Goal: Task Accomplishment & Management: Complete application form

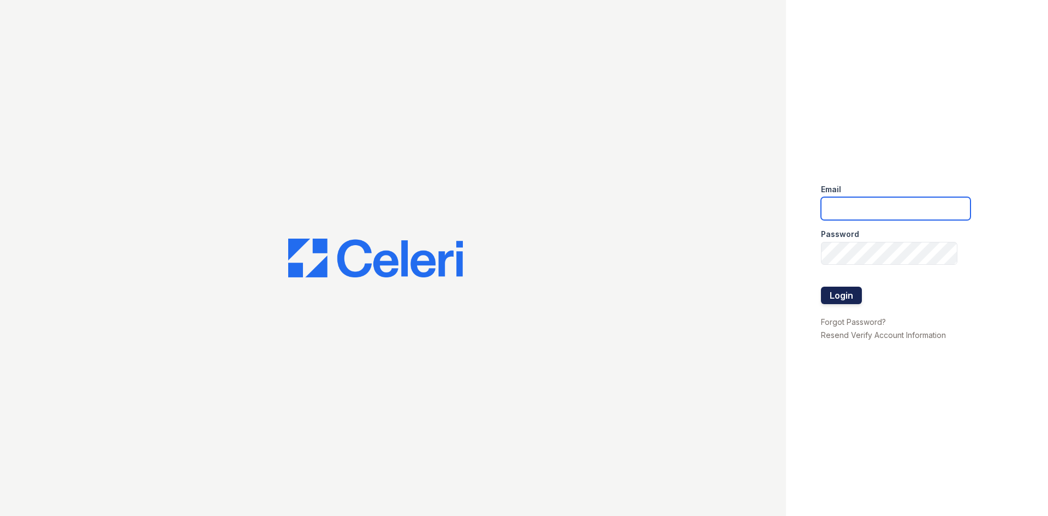
type input "[EMAIL_ADDRESS][DOMAIN_NAME]"
click at [845, 296] on button "Login" at bounding box center [841, 295] width 41 height 17
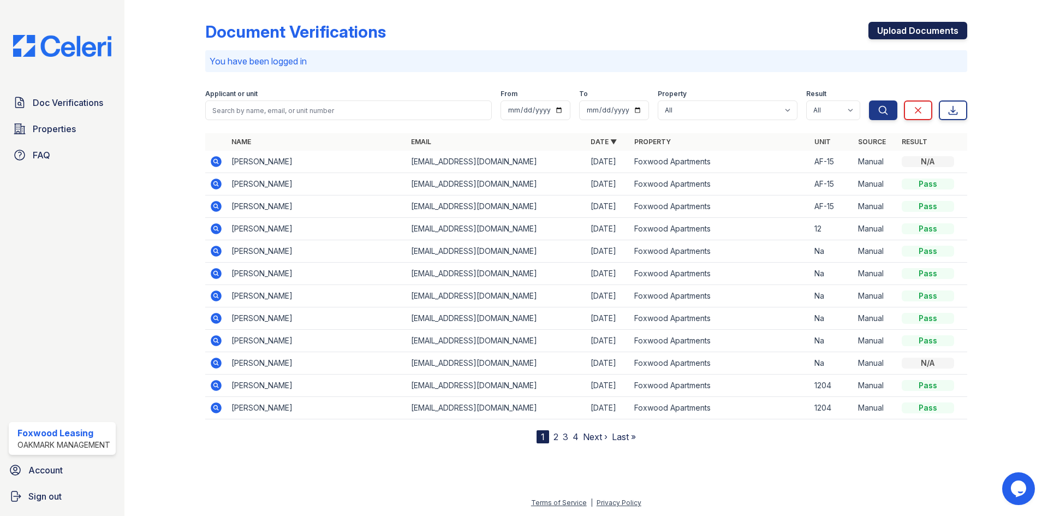
click at [926, 26] on link "Upload Documents" at bounding box center [917, 30] width 99 height 17
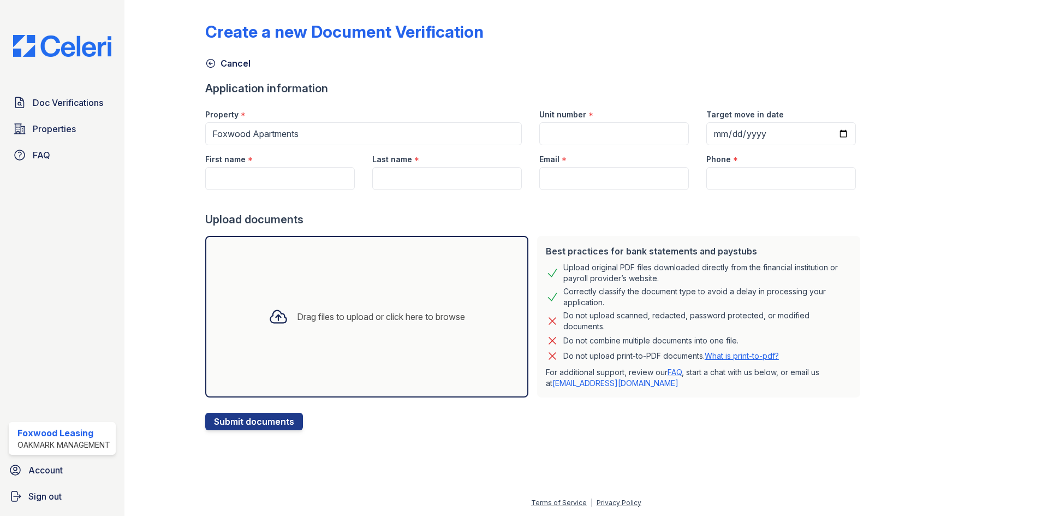
click at [270, 318] on icon at bounding box center [279, 317] width 20 height 20
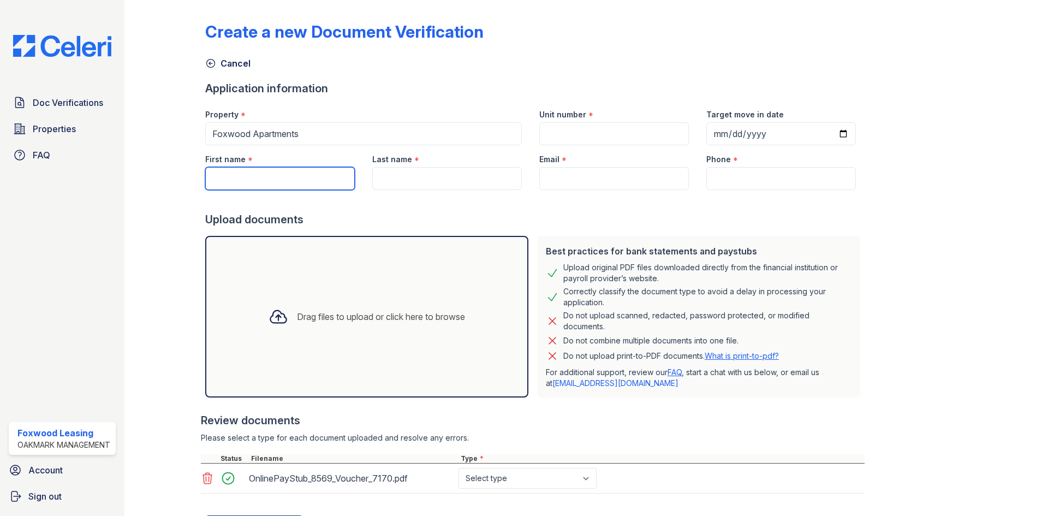
click at [242, 178] on input "First name" at bounding box center [280, 178] width 150 height 23
type input "Nanotte"
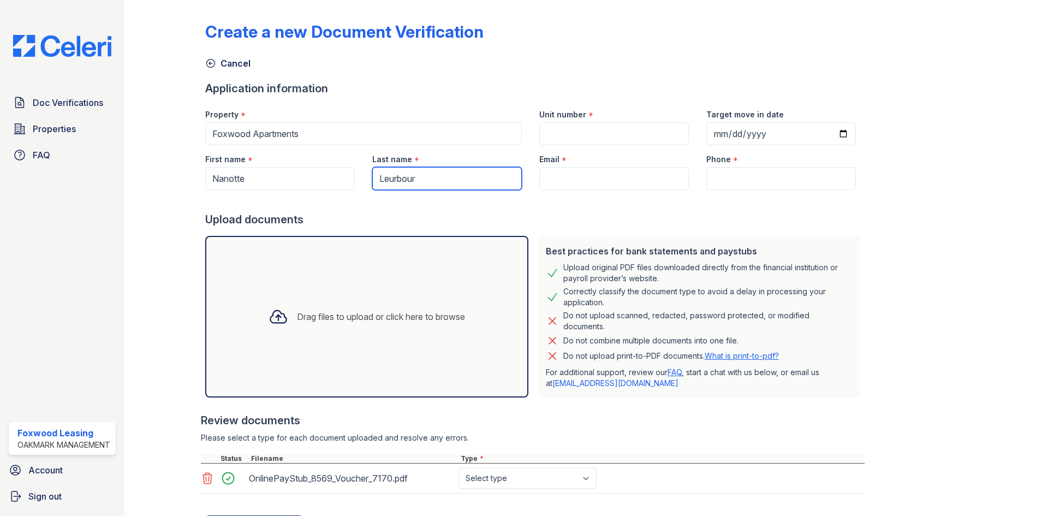
type input "Leurbour"
click at [546, 177] on input "Email" at bounding box center [614, 178] width 150 height 23
paste input "[EMAIL_ADDRESS][DOMAIN_NAME]"
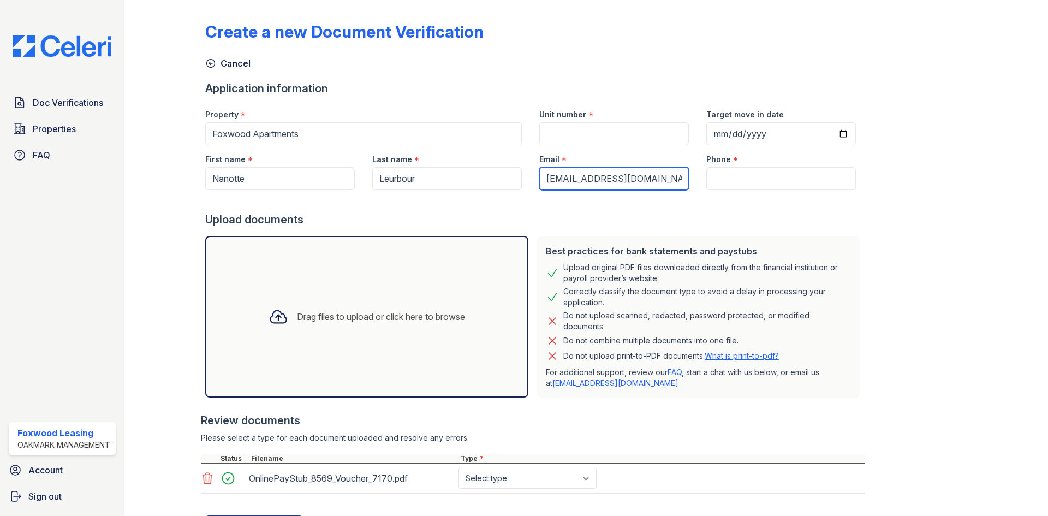
type input "[EMAIL_ADDRESS][DOMAIN_NAME]"
click at [737, 178] on input "Phone" at bounding box center [781, 178] width 150 height 23
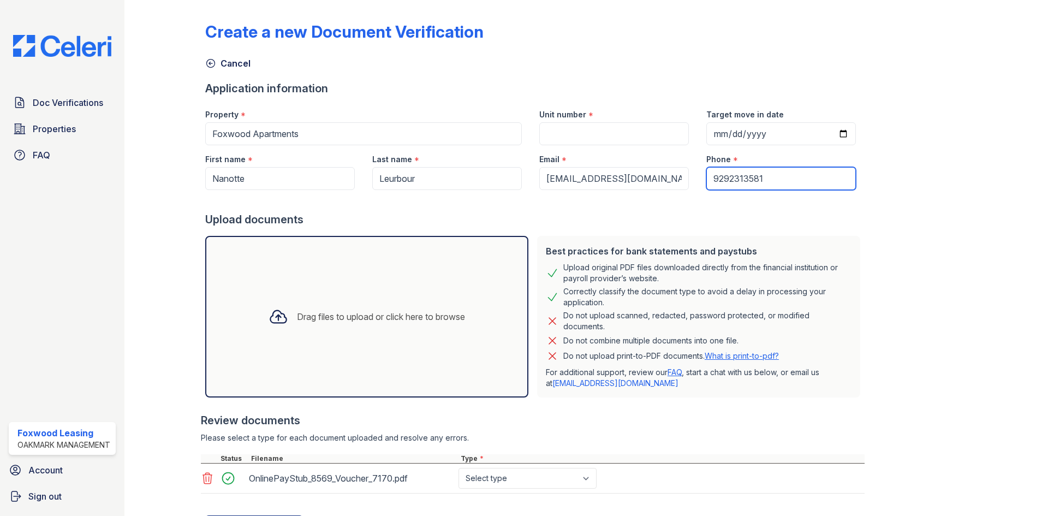
type input "9292313581"
click at [546, 132] on input "Unit number" at bounding box center [614, 133] width 150 height 23
type input "AF-15"
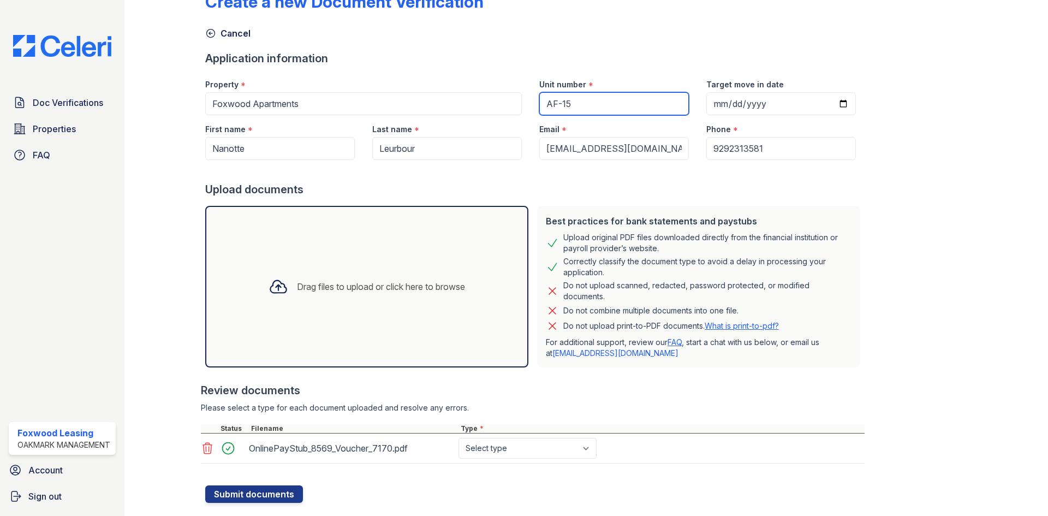
scroll to position [54, 0]
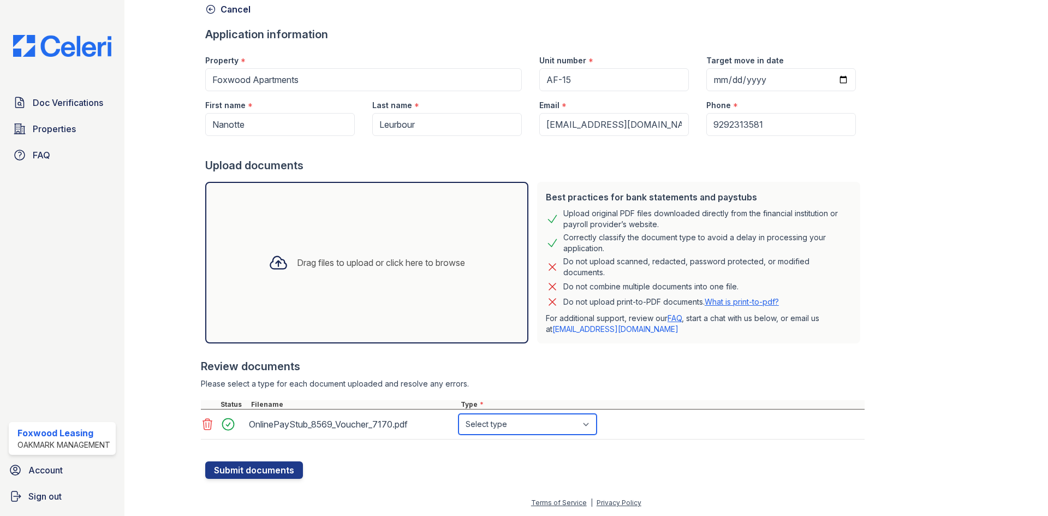
click at [524, 425] on select "Select type Paystub Bank Statement Offer Letter Tax Documents Benefit Award Let…" at bounding box center [527, 424] width 138 height 21
select select "paystub"
click at [458, 414] on select "Select type Paystub Bank Statement Offer Letter Tax Documents Benefit Award Let…" at bounding box center [527, 424] width 138 height 21
click at [260, 468] on button "Submit documents" at bounding box center [254, 469] width 98 height 17
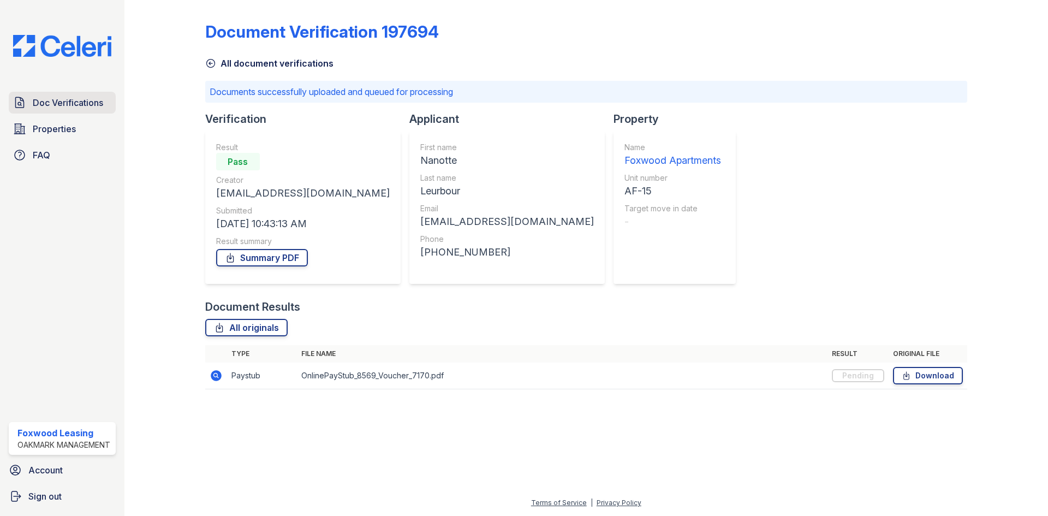
click at [85, 98] on span "Doc Verifications" at bounding box center [68, 102] width 70 height 13
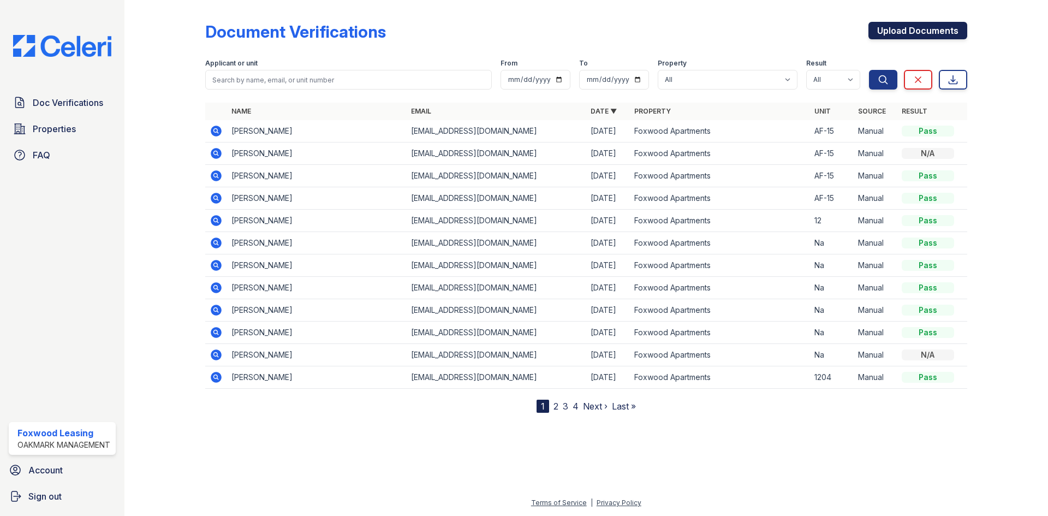
click at [932, 25] on link "Upload Documents" at bounding box center [917, 30] width 99 height 17
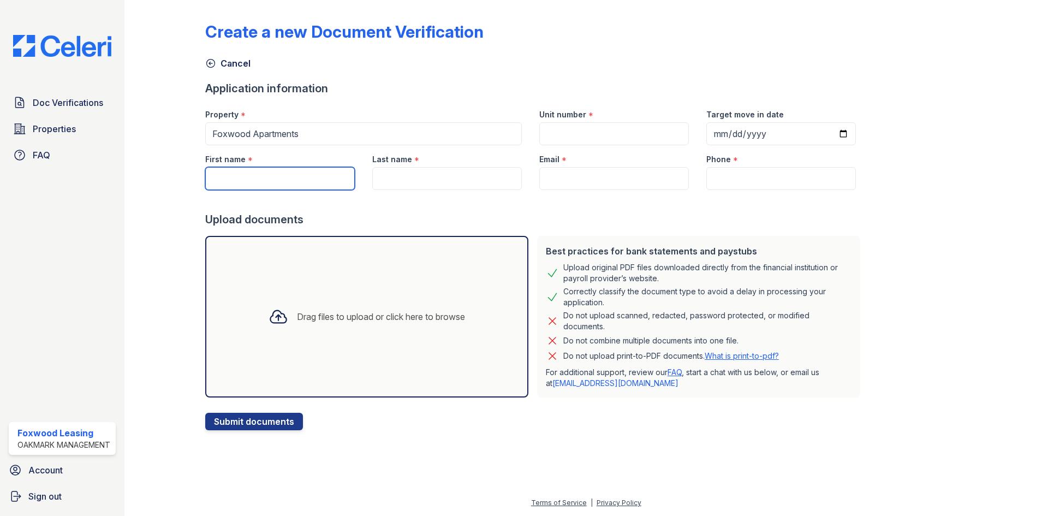
click at [256, 181] on input "First name" at bounding box center [280, 178] width 150 height 23
type input "nanotte"
type input "leurbour"
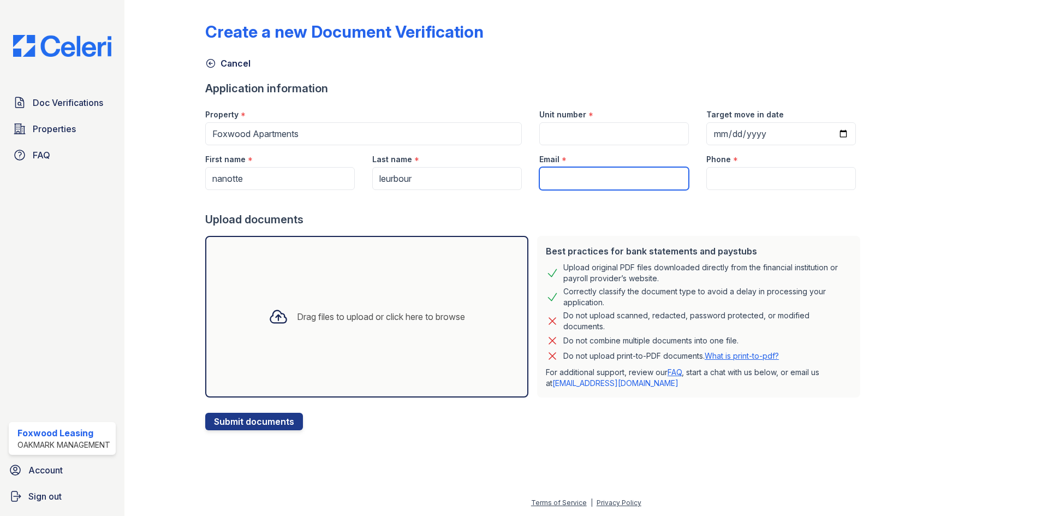
click at [552, 170] on input "Email" at bounding box center [614, 178] width 150 height 23
paste input "[EMAIL_ADDRESS][DOMAIN_NAME]"
type input "[EMAIL_ADDRESS][DOMAIN_NAME]"
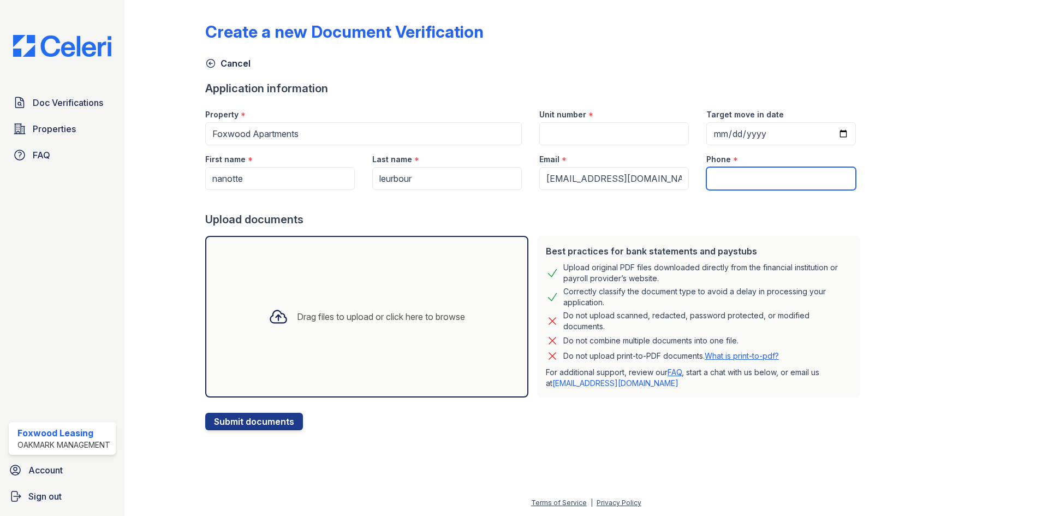
click at [726, 178] on input "Phone" at bounding box center [781, 178] width 150 height 23
type input "9292313581"
click at [590, 133] on input "Unit number" at bounding box center [614, 133] width 150 height 23
type input "AF-15"
click at [273, 320] on icon at bounding box center [279, 317] width 20 height 20
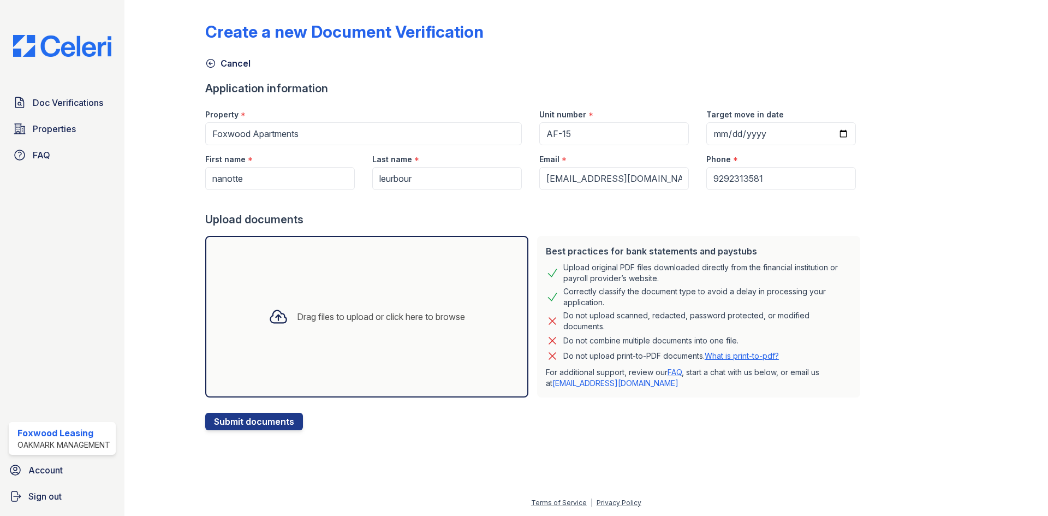
click at [273, 313] on icon at bounding box center [278, 317] width 16 height 13
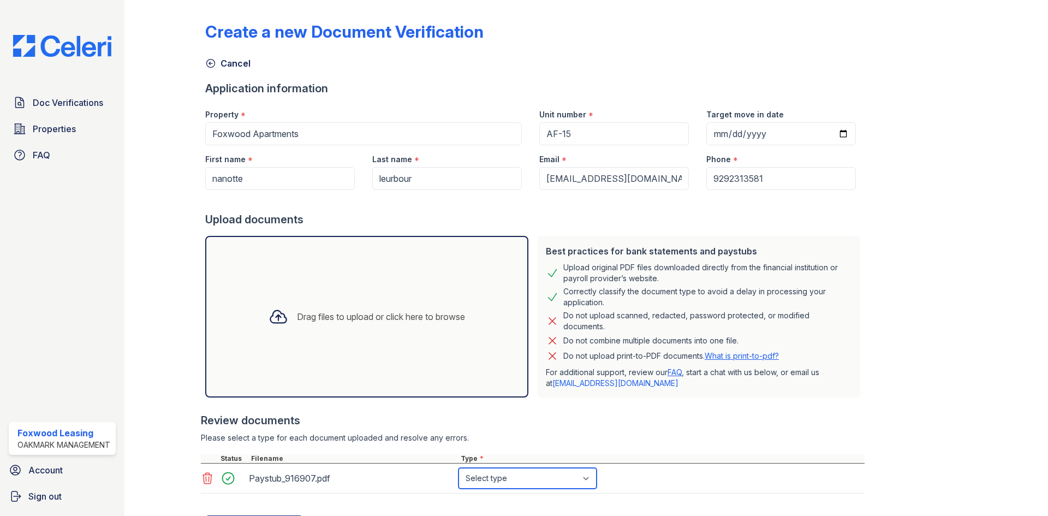
click at [498, 478] on select "Select type Paystub Bank Statement Offer Letter Tax Documents Benefit Award Let…" at bounding box center [527, 478] width 138 height 21
select select "paystub"
click at [458, 468] on select "Select type Paystub Bank Statement Offer Letter Tax Documents Benefit Award Let…" at bounding box center [527, 478] width 138 height 21
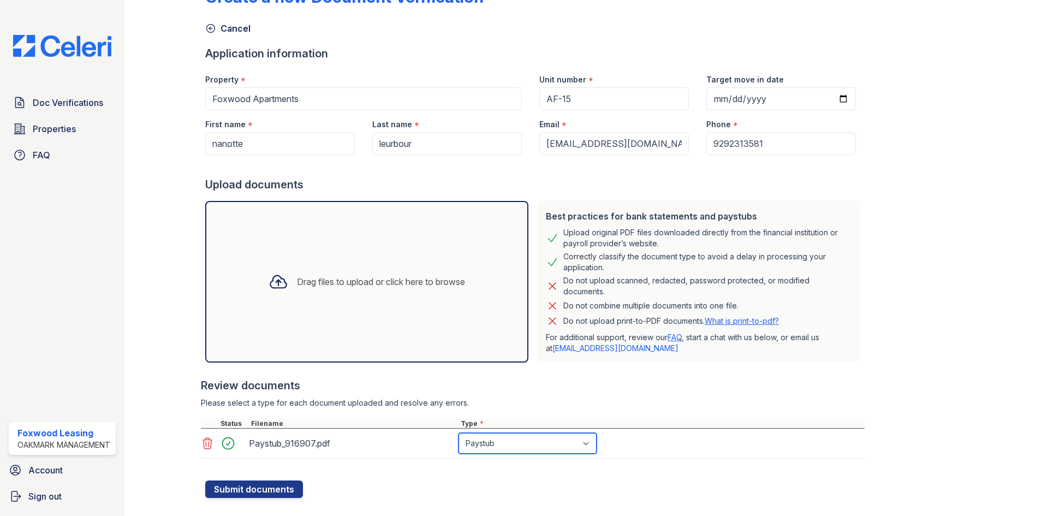
scroll to position [54, 0]
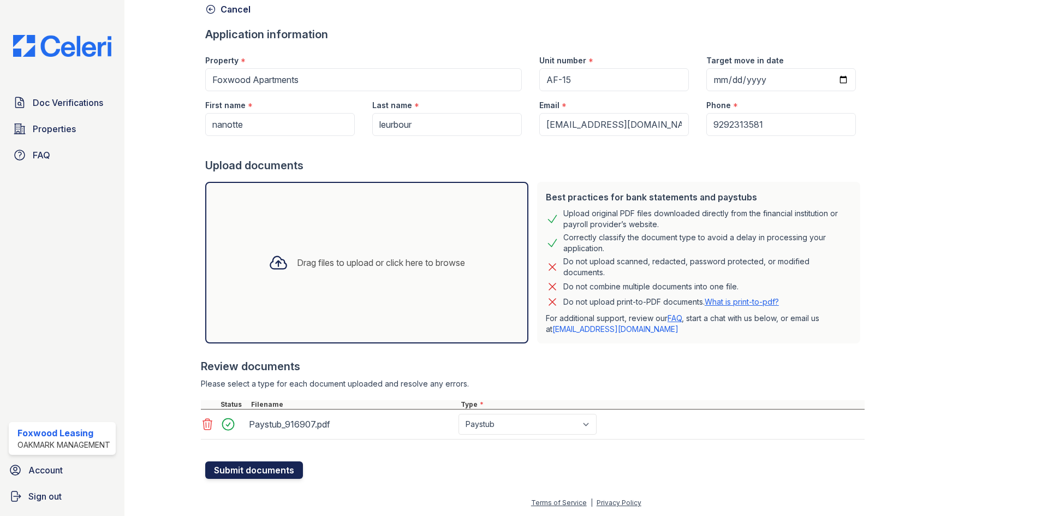
click at [259, 470] on button "Submit documents" at bounding box center [254, 469] width 98 height 17
